Goal: Task Accomplishment & Management: Manage account settings

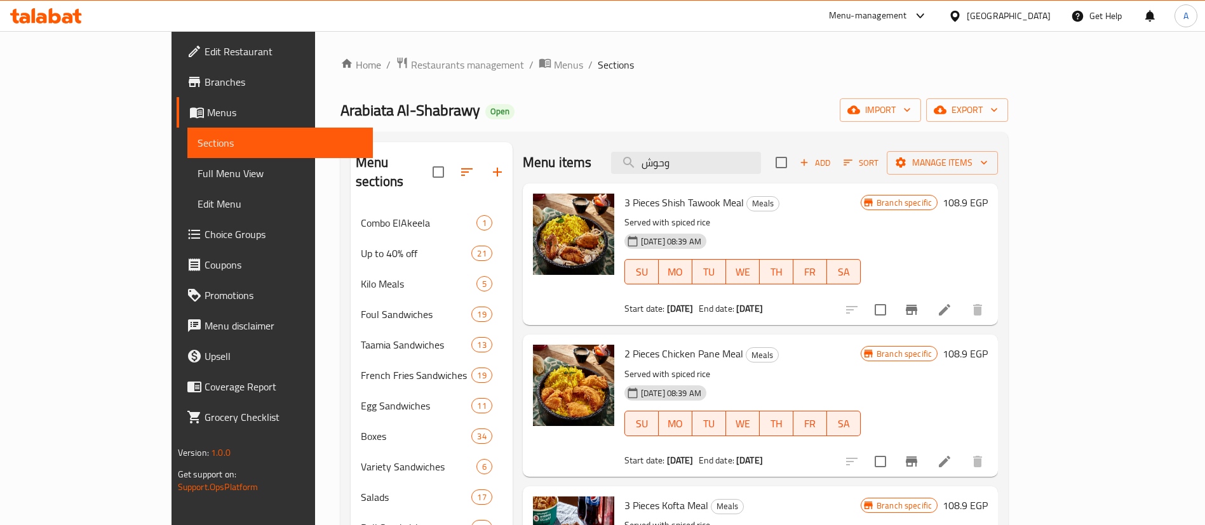
scroll to position [222, 0]
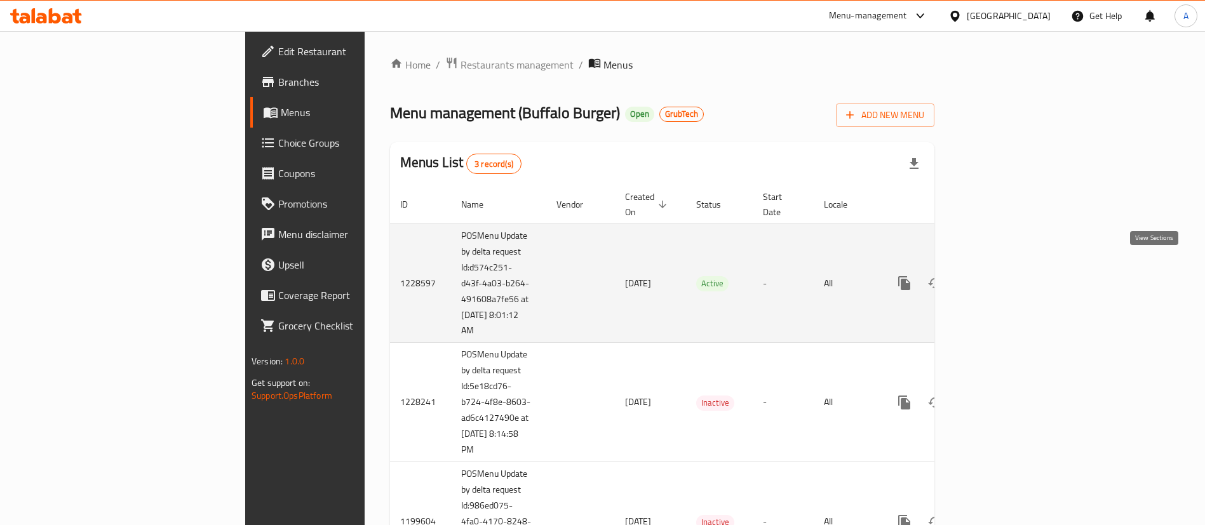
click at [1011, 278] on link "enhanced table" at bounding box center [996, 283] width 30 height 30
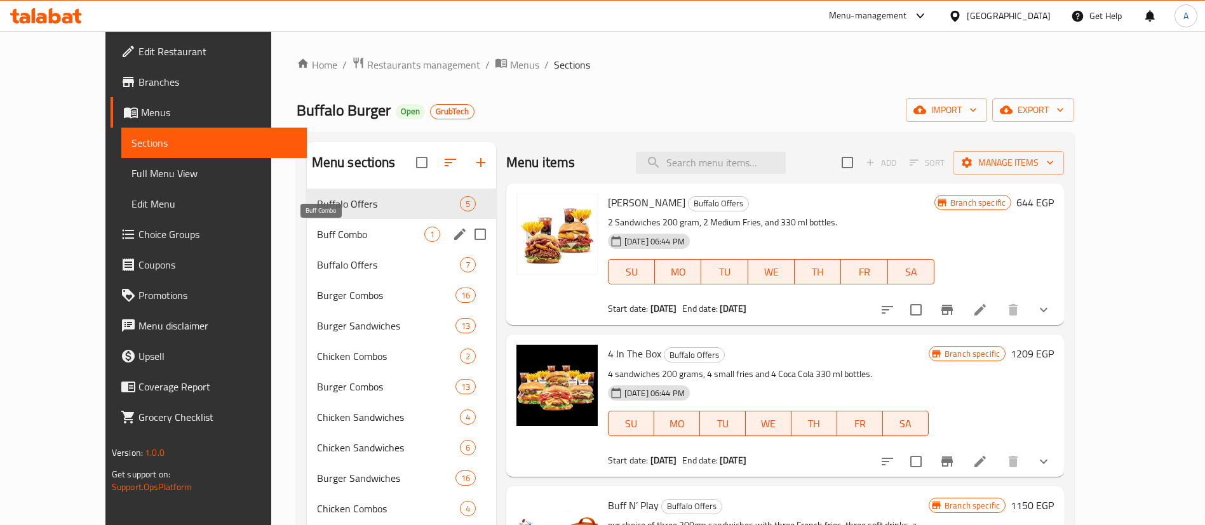
click at [317, 236] on span "Buff Combo" at bounding box center [370, 234] width 107 height 15
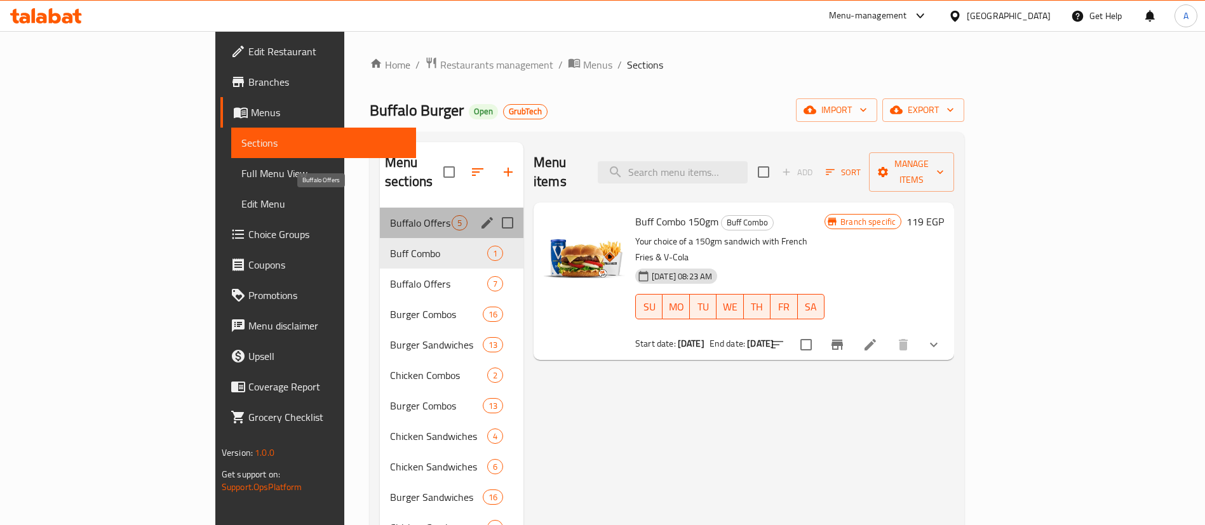
click at [390, 215] on span "Buffalo Offers" at bounding box center [421, 222] width 62 height 15
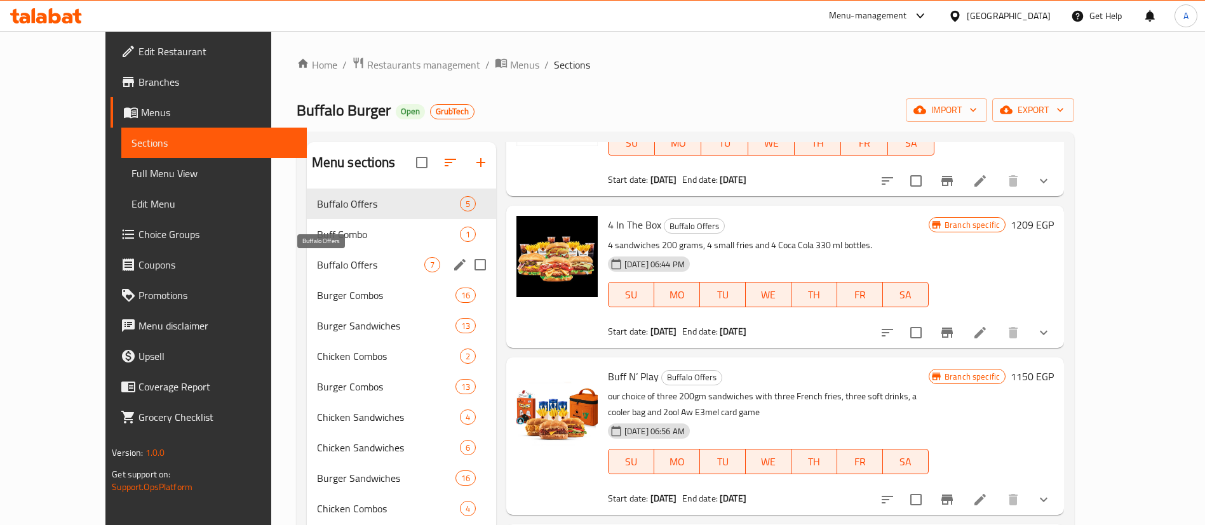
click at [331, 259] on span "Buffalo Offers" at bounding box center [370, 264] width 107 height 15
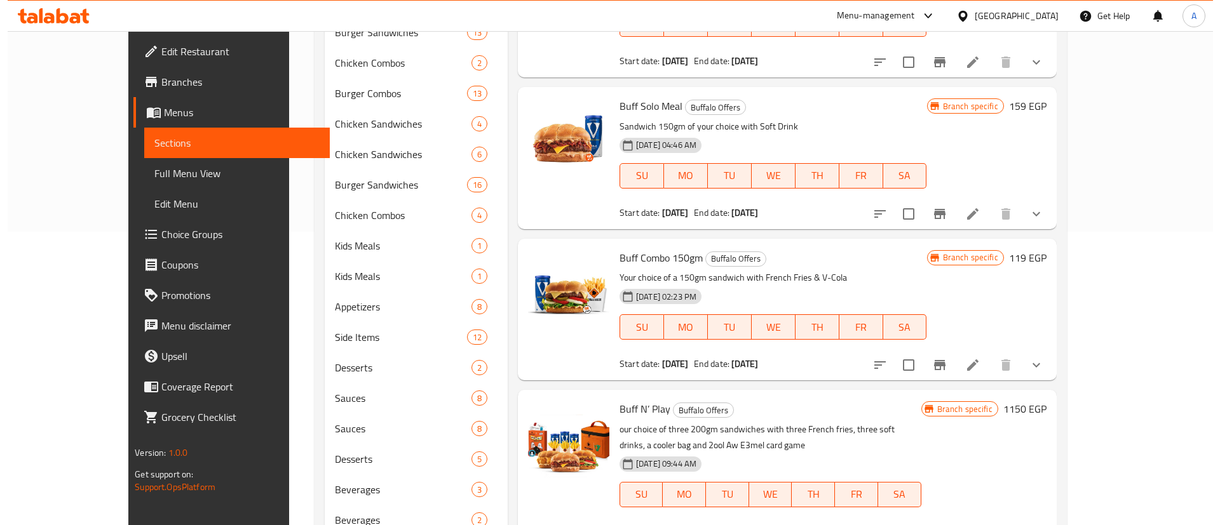
scroll to position [299, 0]
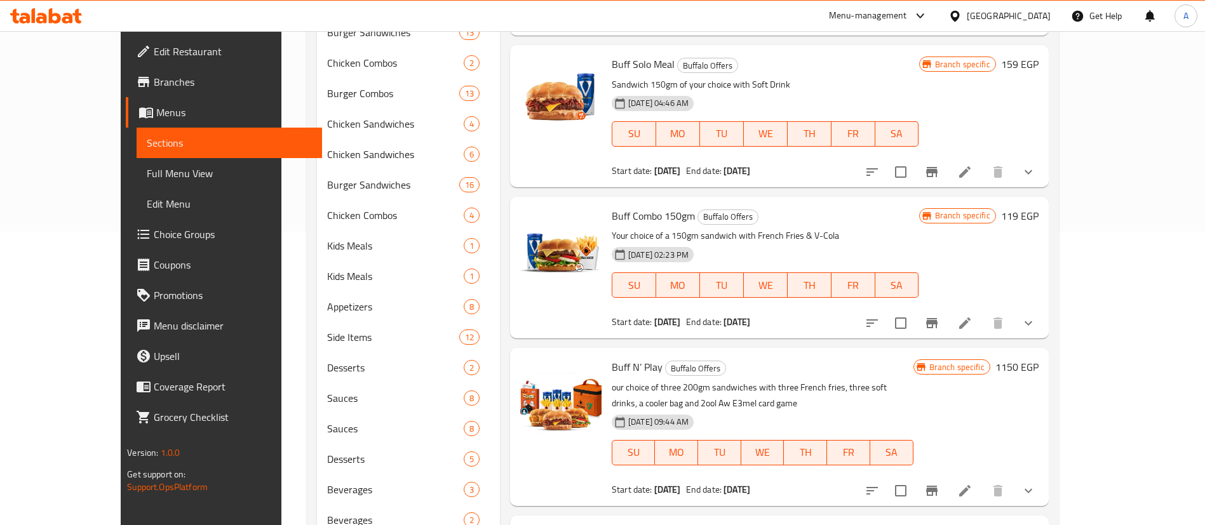
click at [947, 330] on button "Branch-specific-item" at bounding box center [932, 323] width 30 height 30
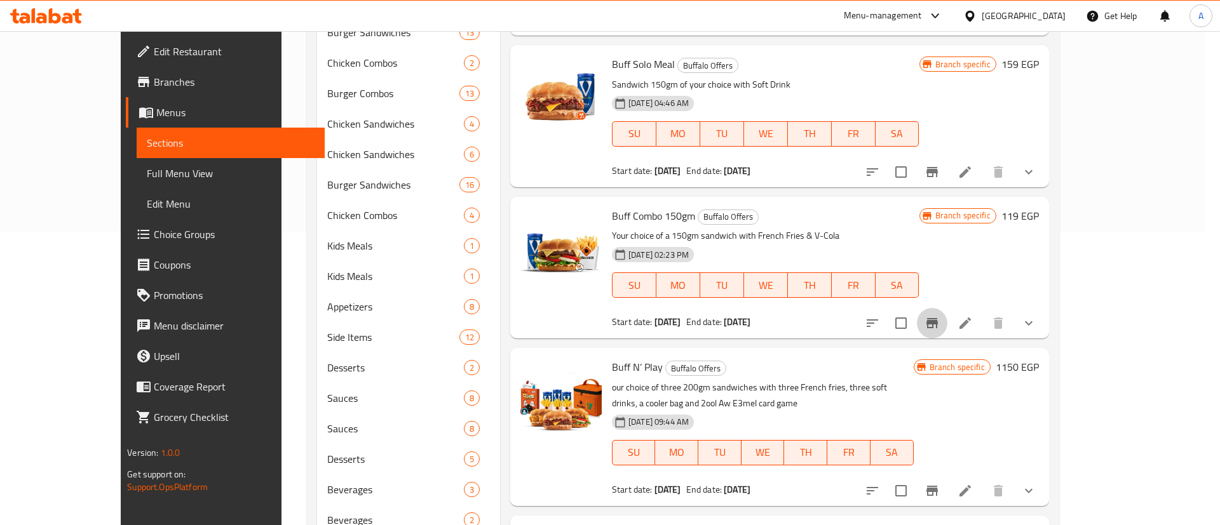
scroll to position [1936, 0]
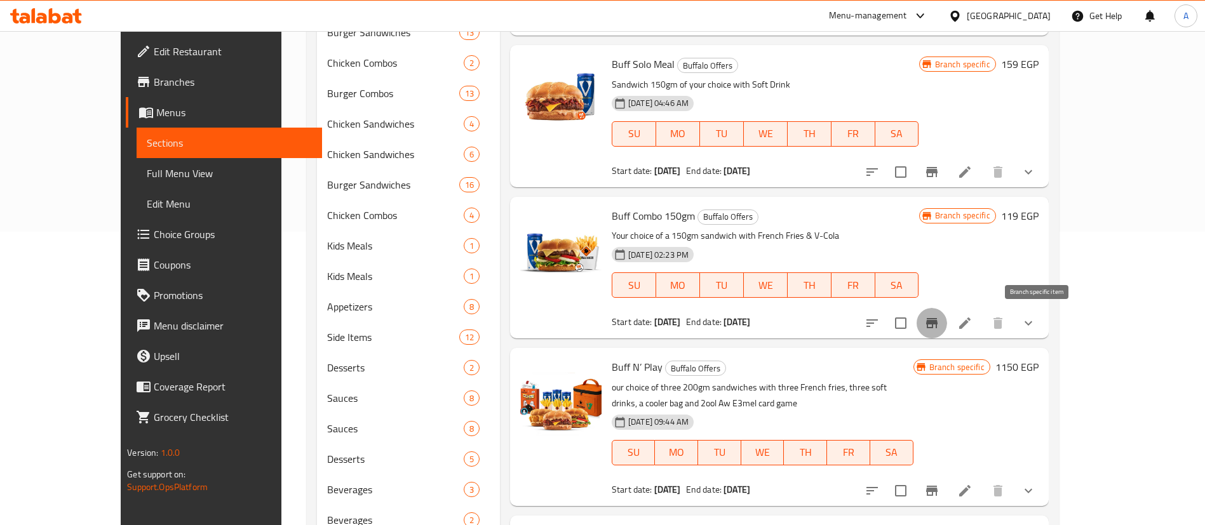
click at [938, 327] on icon "Branch-specific-item" at bounding box center [931, 323] width 11 height 10
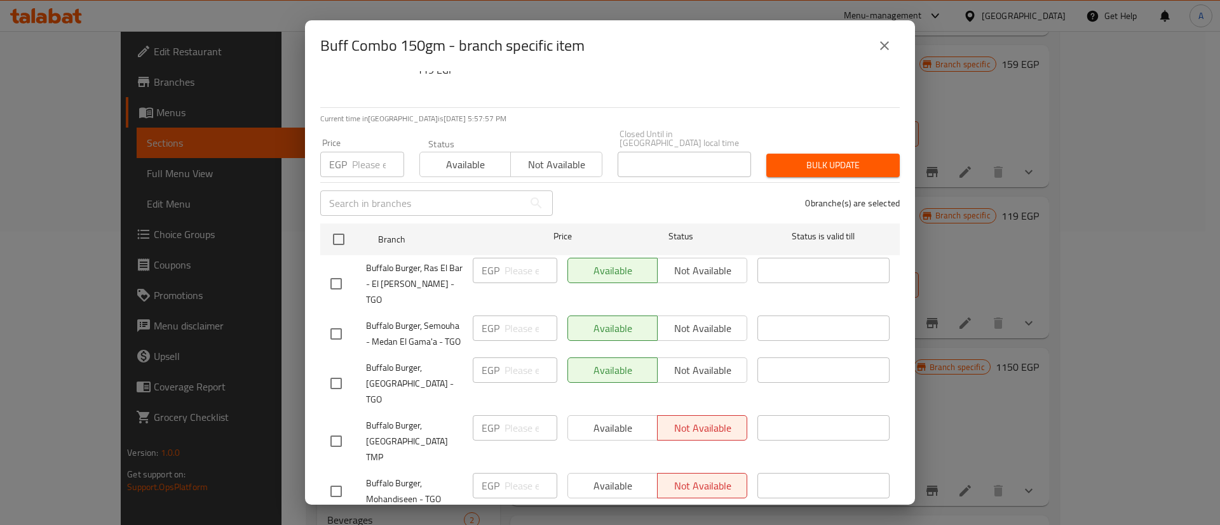
scroll to position [127, 0]
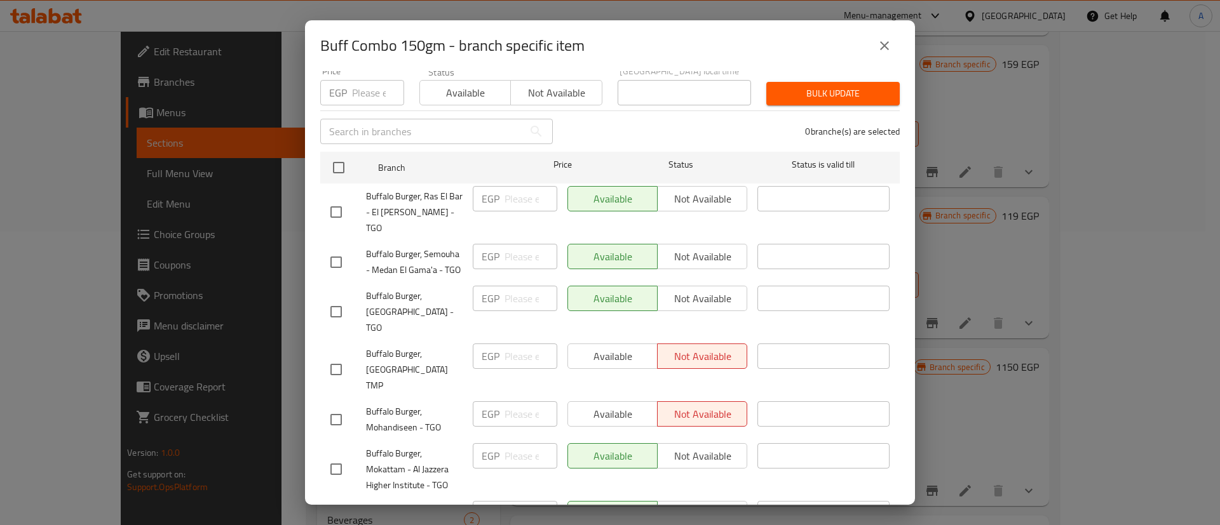
click at [402, 404] on span "Buffalo Burger, Mohandiseen - TGO" at bounding box center [414, 420] width 97 height 32
copy span "Buffalo Burger, Mohandiseen - TGO"
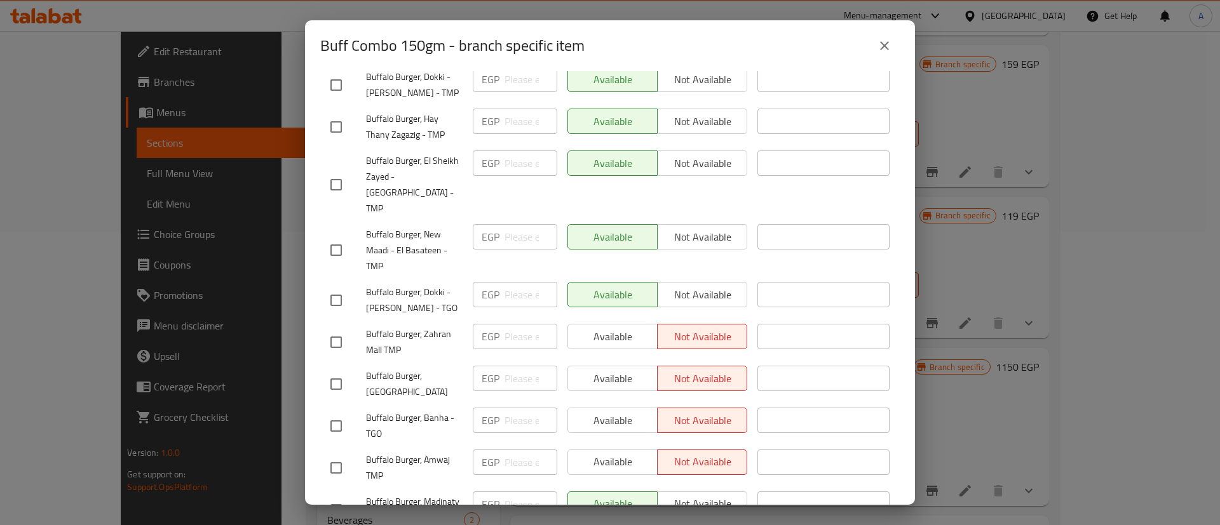
scroll to position [1525, 0]
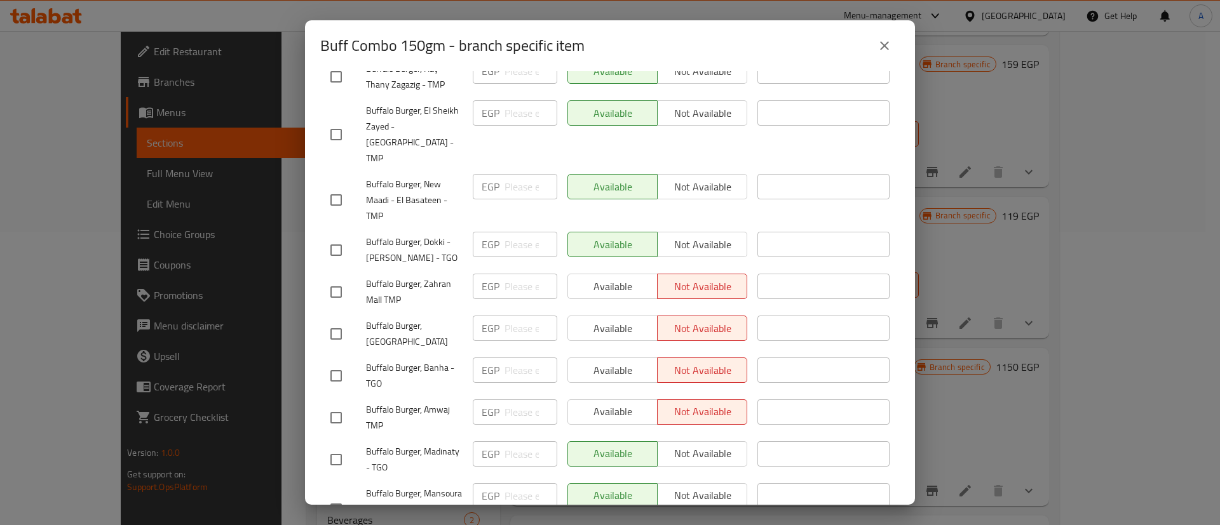
click at [409, 276] on span "Buffalo Burger, Zahran Mall TMP" at bounding box center [414, 292] width 97 height 32
click at [415, 318] on span "Buffalo Burger, [GEOGRAPHIC_DATA]" at bounding box center [414, 334] width 97 height 32
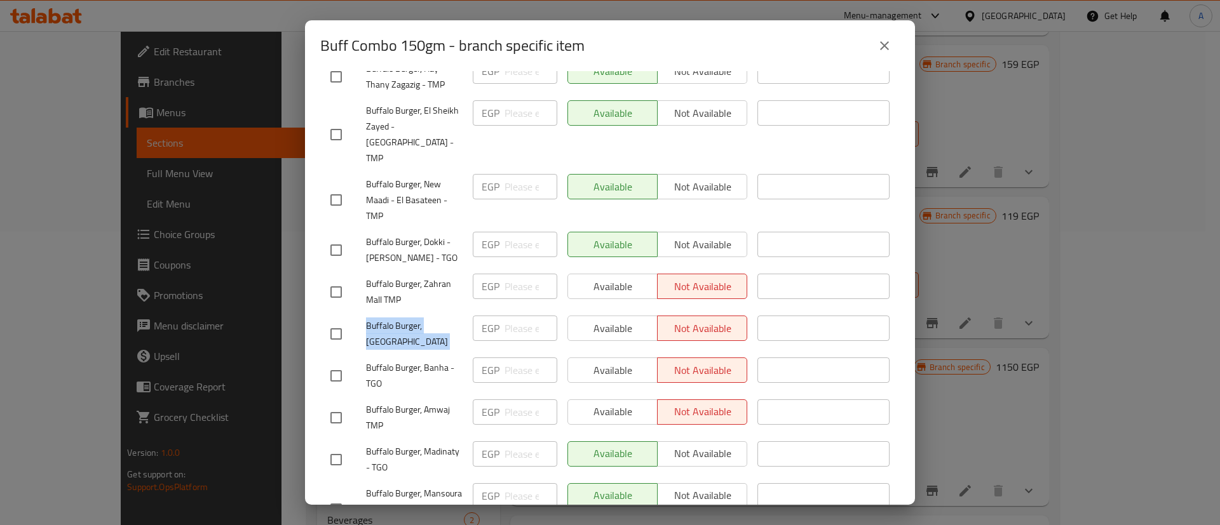
click at [415, 318] on span "Buffalo Burger, [GEOGRAPHIC_DATA]" at bounding box center [414, 334] width 97 height 32
copy span "Buffalo Burger, [GEOGRAPHIC_DATA]"
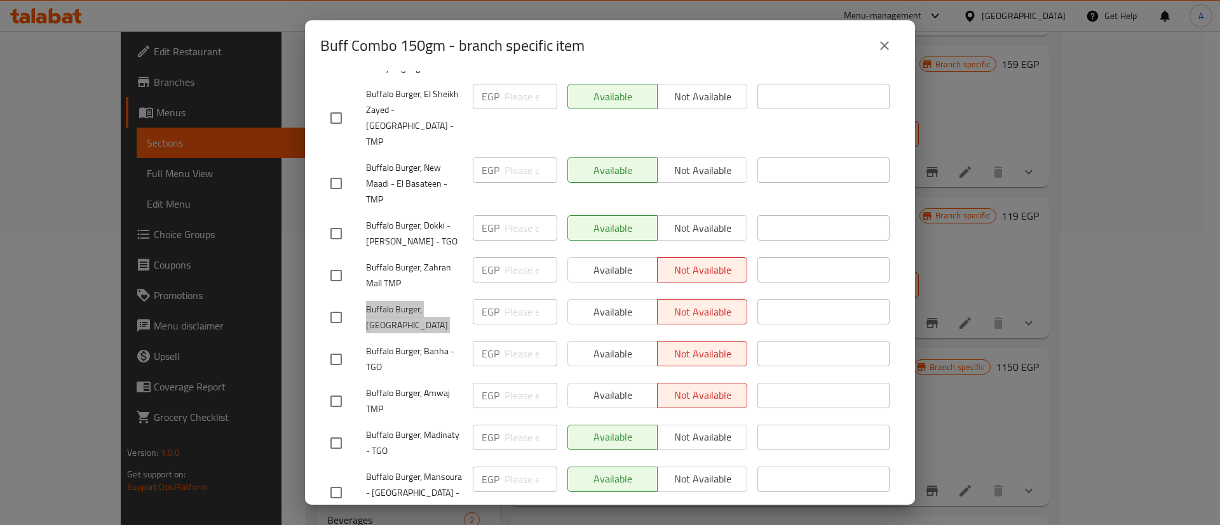
scroll to position [1557, 0]
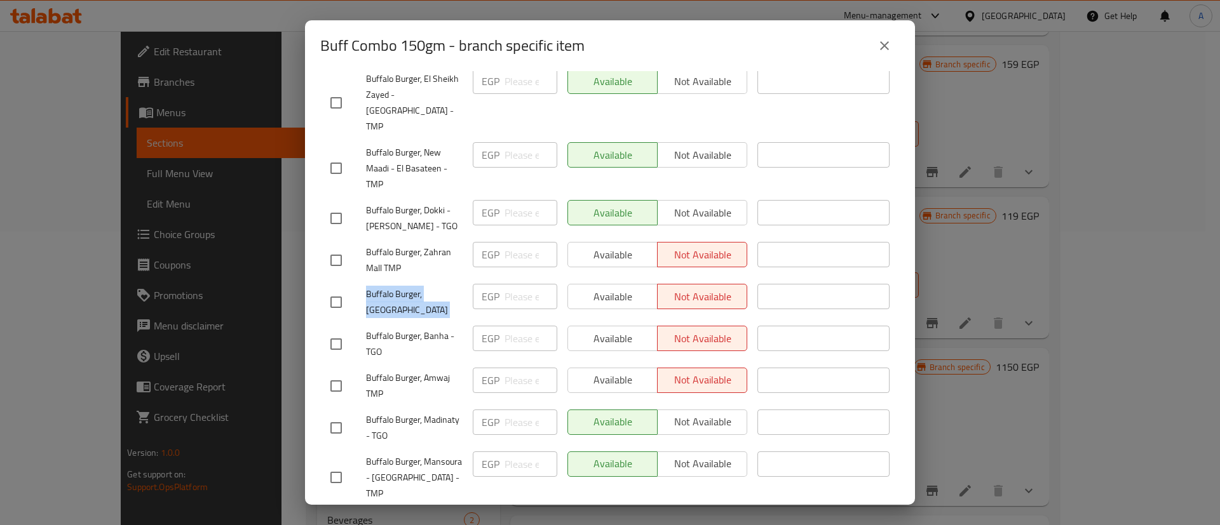
click at [415, 328] on span "Buffalo Burger, Banha - TGO" at bounding box center [414, 344] width 97 height 32
click at [421, 370] on span "Buffalo Burger, Amwaj TMP" at bounding box center [414, 386] width 97 height 32
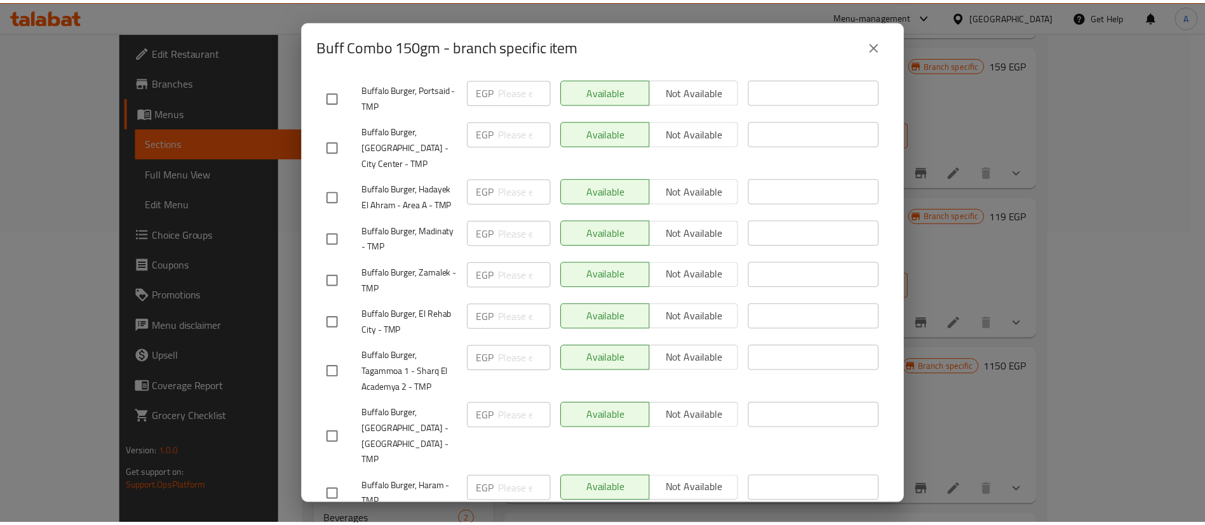
scroll to position [2910, 0]
